Goal: Information Seeking & Learning: Learn about a topic

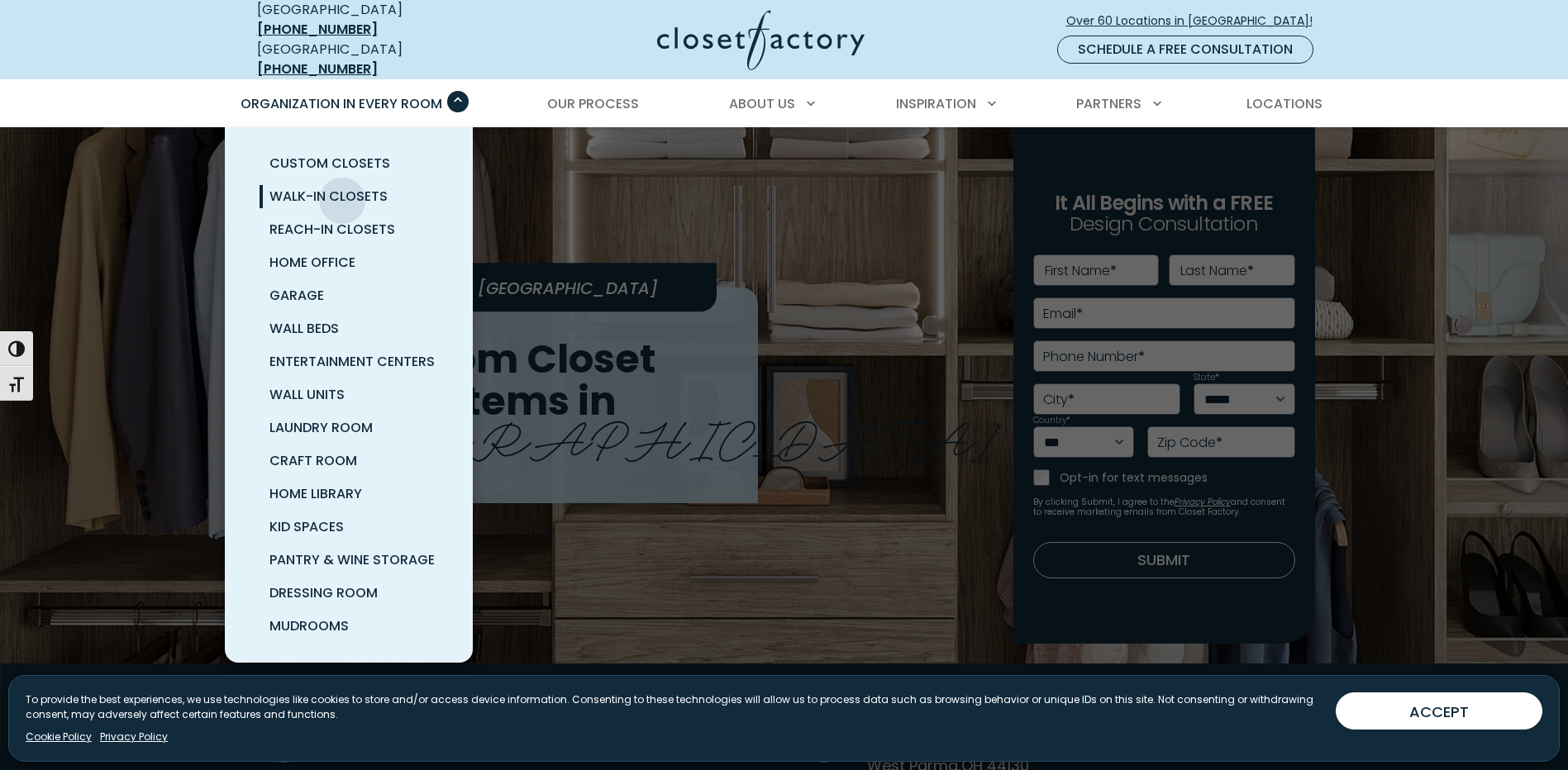
click at [342, 189] on span "Walk-In Closets" at bounding box center [328, 196] width 118 height 19
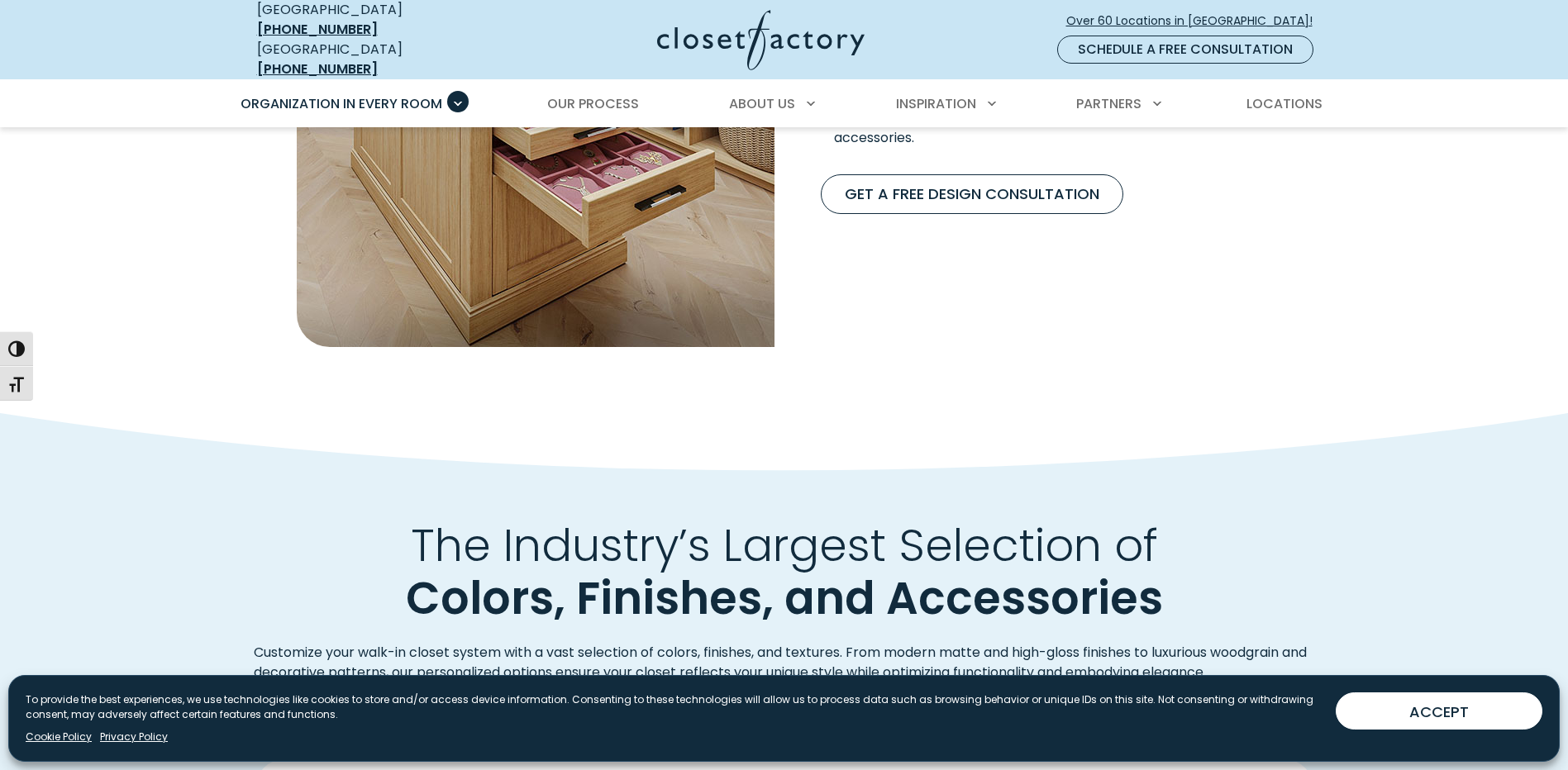
scroll to position [1865, 0]
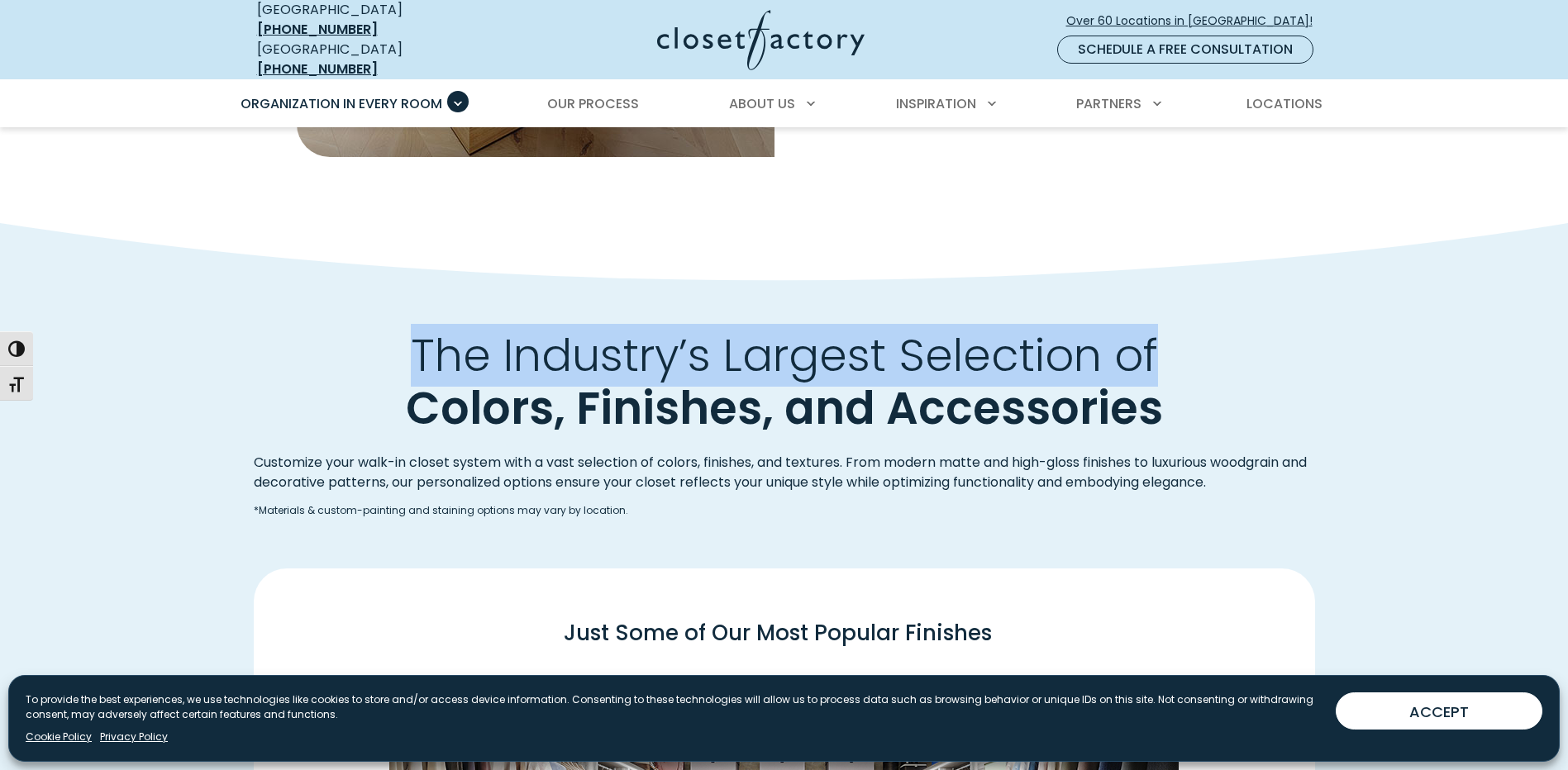
drag, startPoint x: 1548, startPoint y: 241, endPoint x: 1548, endPoint y: 327, distance: 86.0
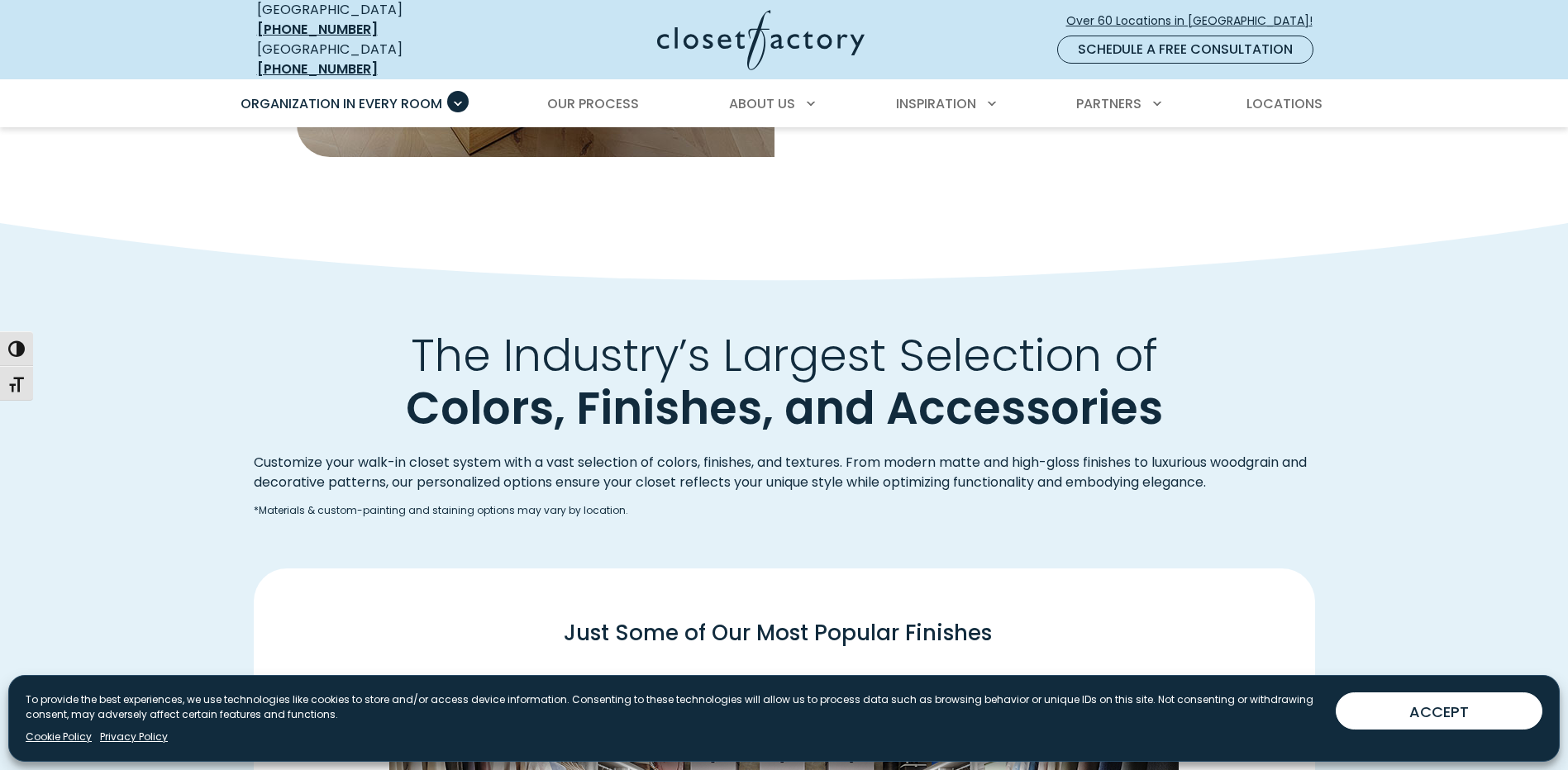
drag, startPoint x: 1548, startPoint y: 327, endPoint x: 1564, endPoint y: 384, distance: 59.2
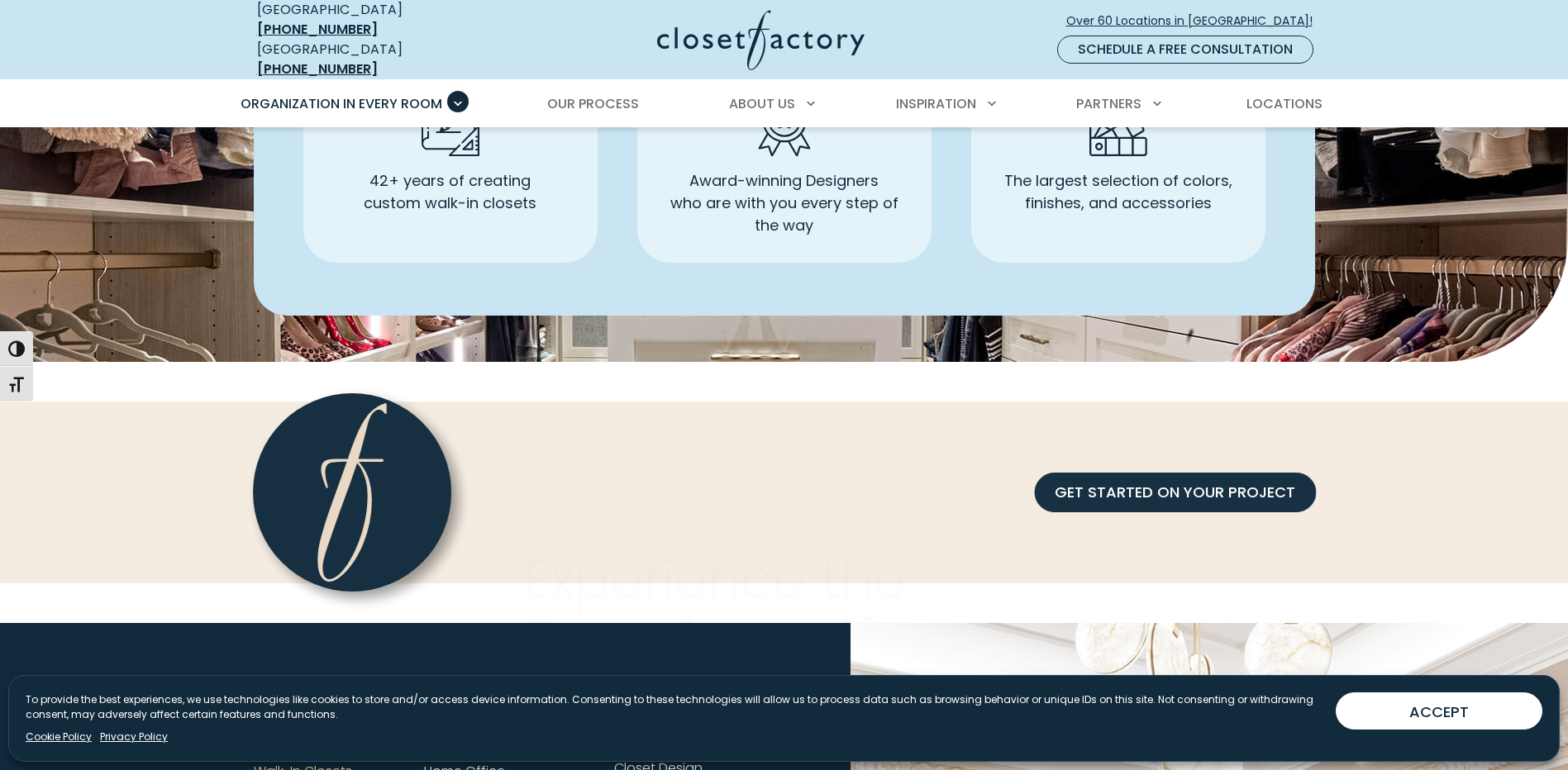
scroll to position [5087, 0]
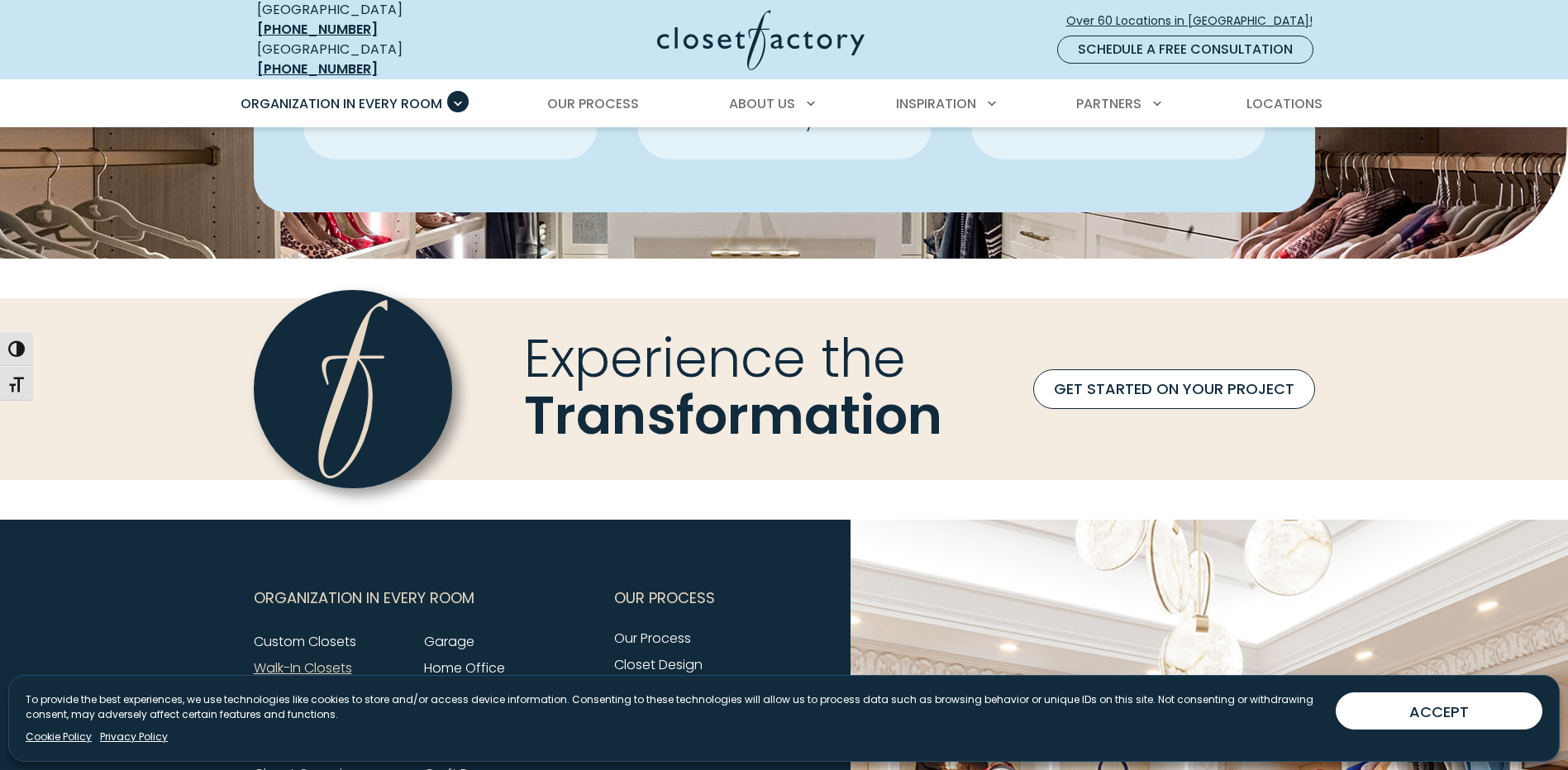
click at [1229, 407] on link "GET STARTED ON YOUR PROJECT" at bounding box center [1174, 389] width 282 height 39
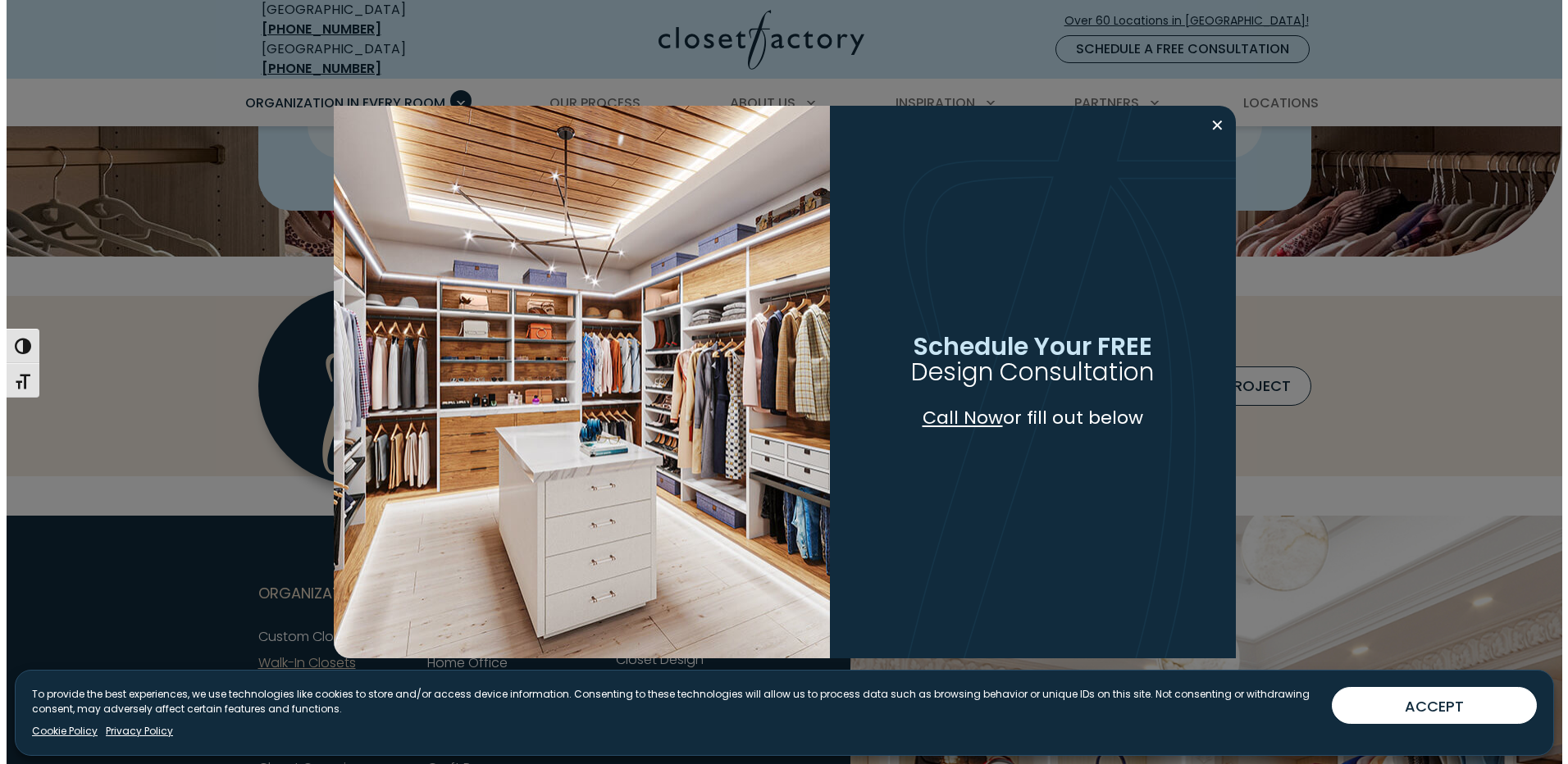
scroll to position [5048, 0]
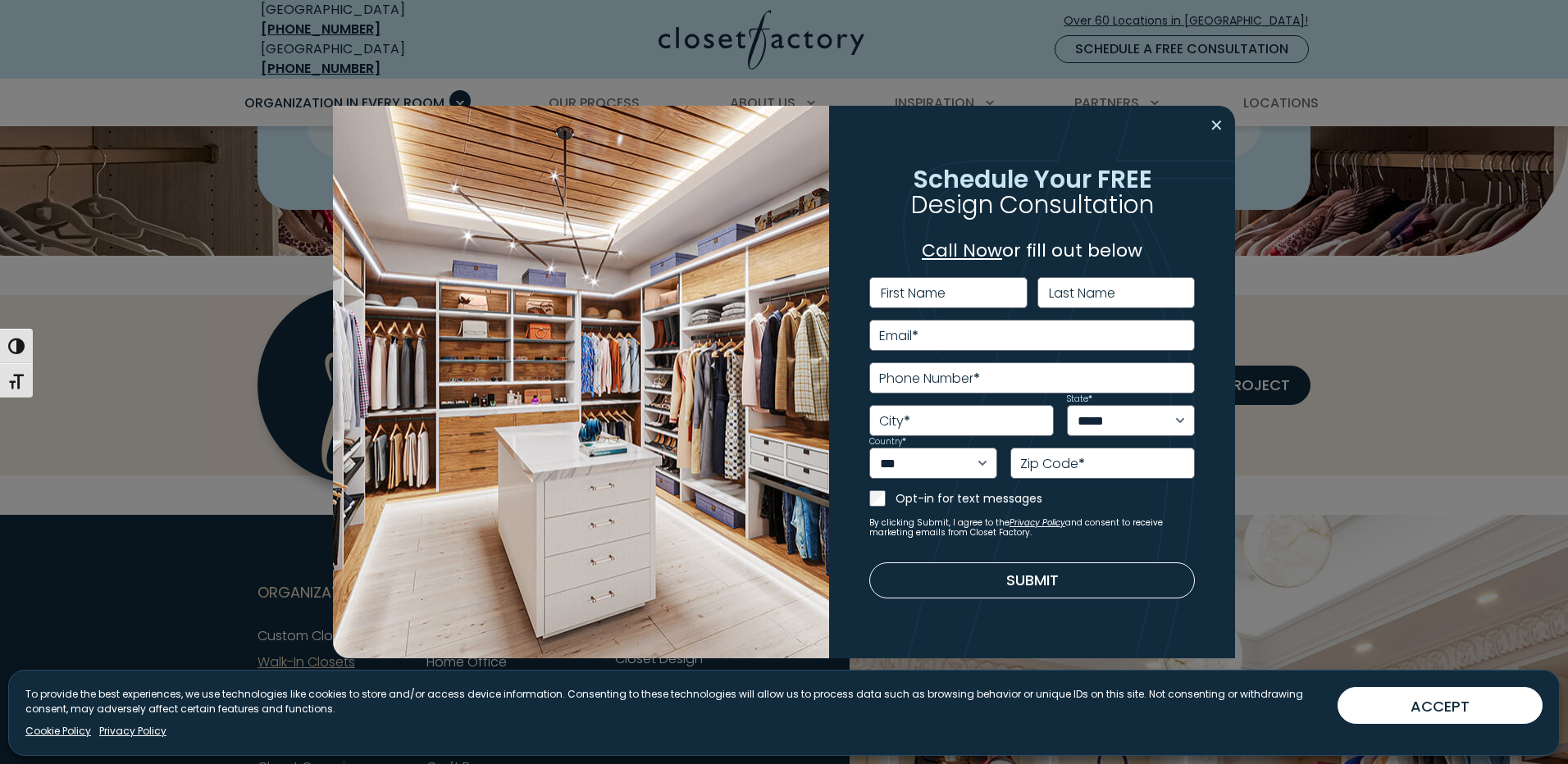
click at [1210, 125] on button "Close modal" at bounding box center [1217, 125] width 23 height 26
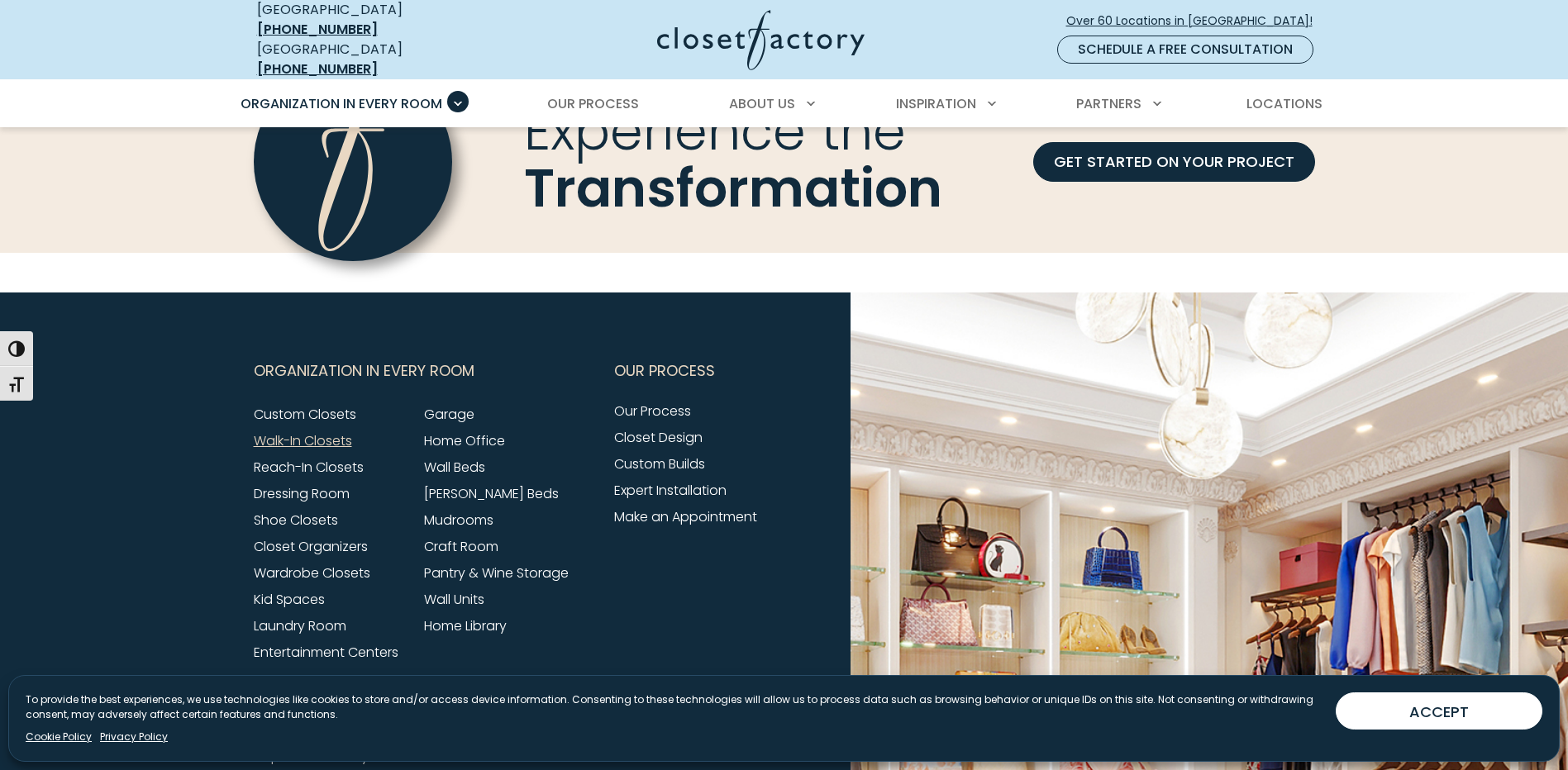
scroll to position [5373, 0]
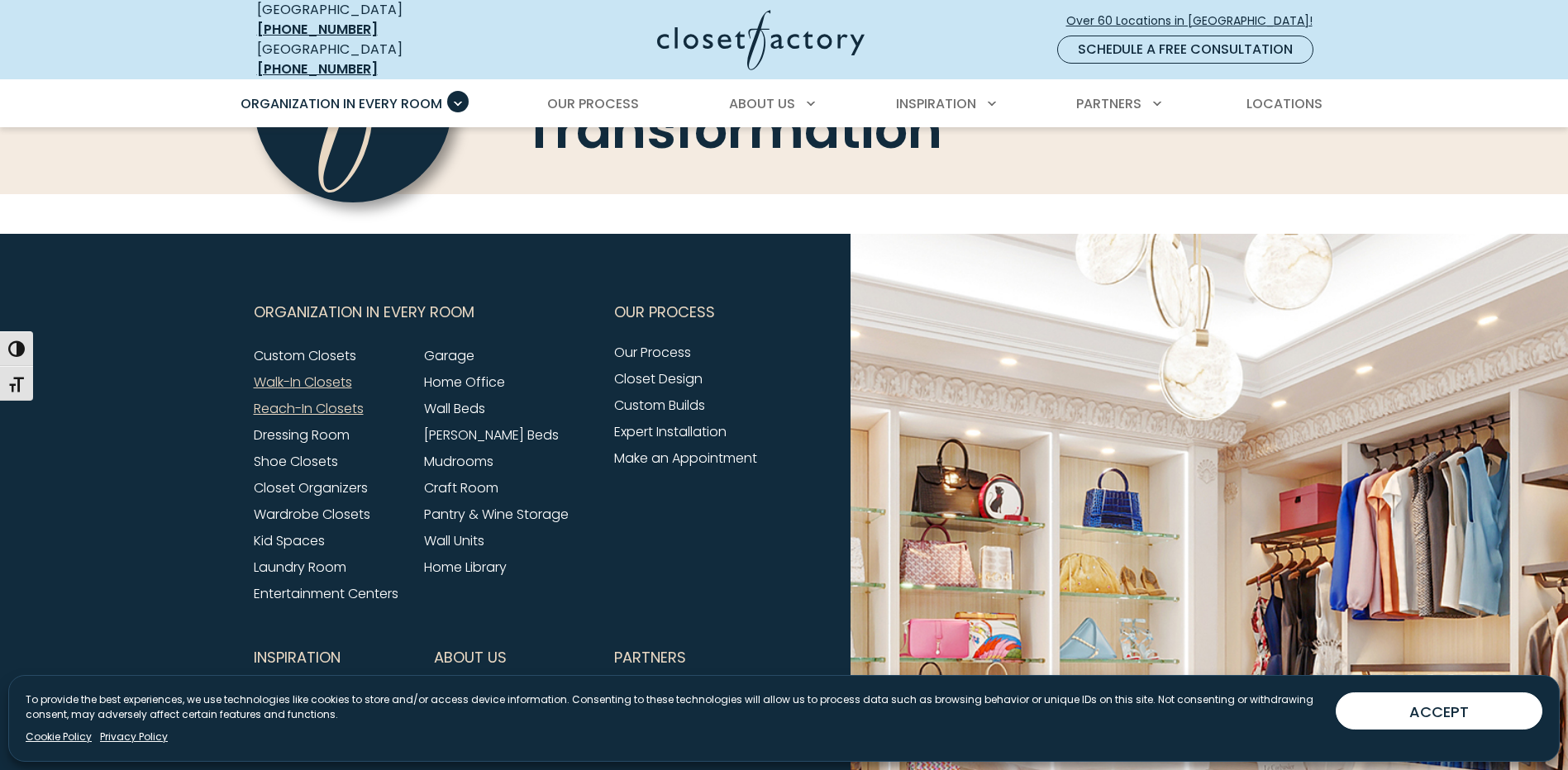
click at [319, 412] on link "Reach-In Closets" at bounding box center [309, 408] width 110 height 19
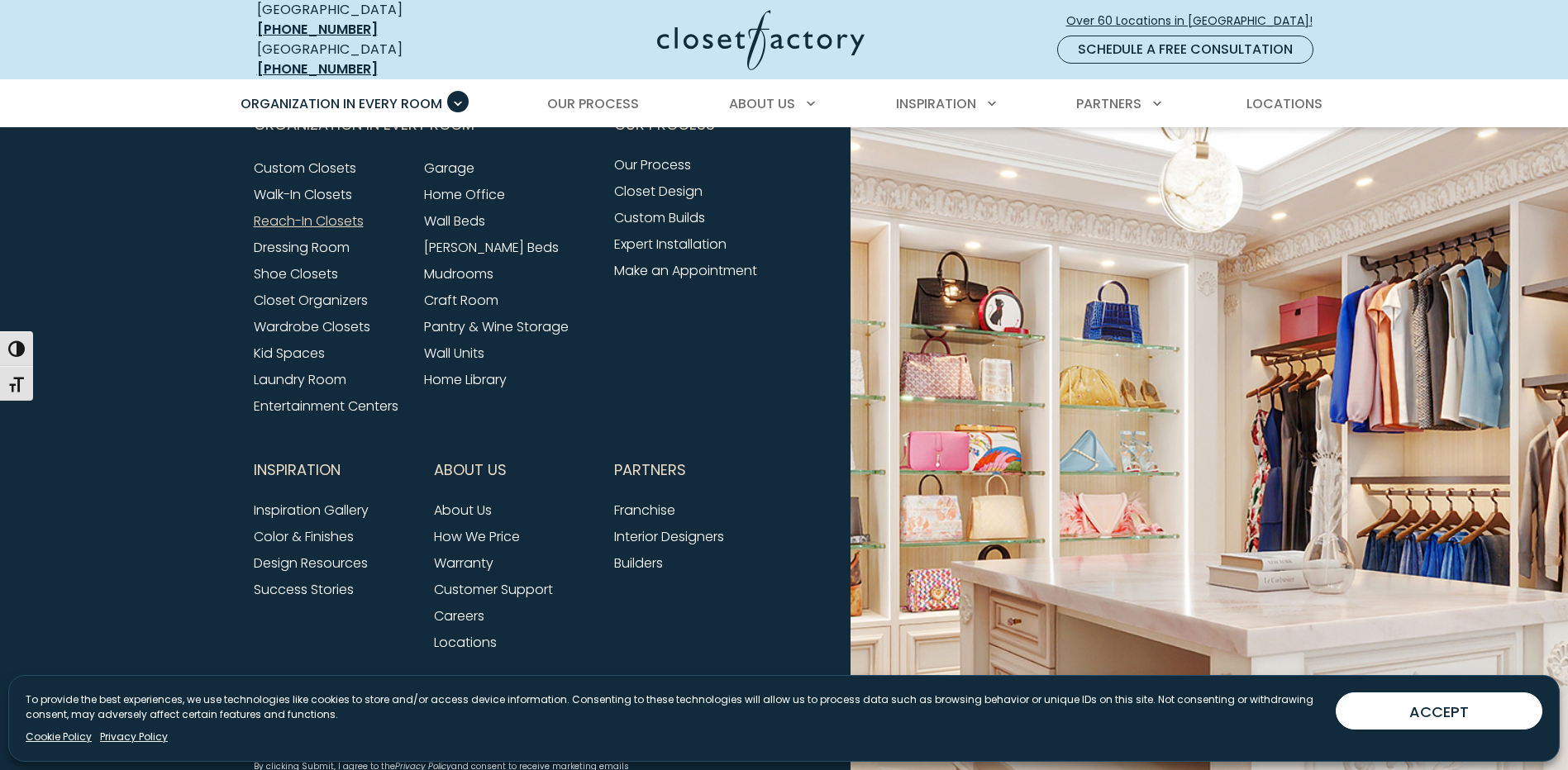
scroll to position [5663, 0]
